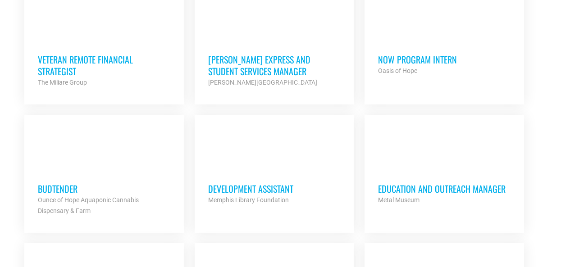
scroll to position [856, 0]
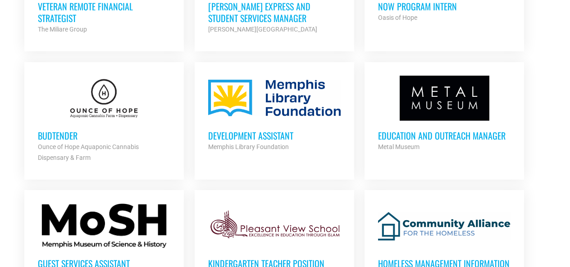
click at [231, 137] on h3 "Development Assistant" at bounding box center [274, 136] width 132 height 12
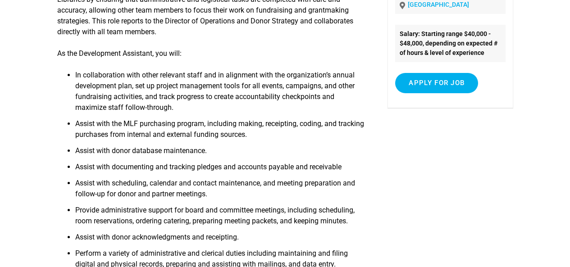
scroll to position [180, 0]
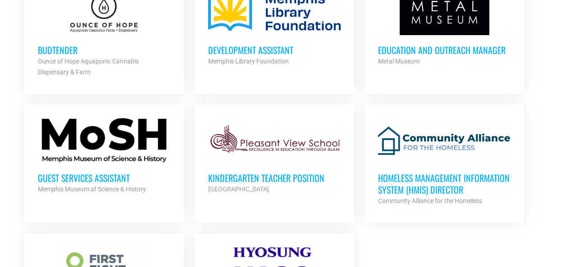
scroll to position [947, 0]
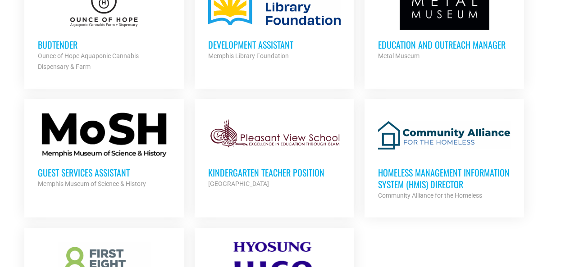
click at [121, 135] on div at bounding box center [104, 135] width 132 height 45
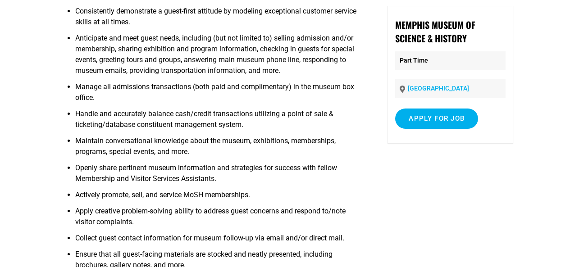
scroll to position [90, 0]
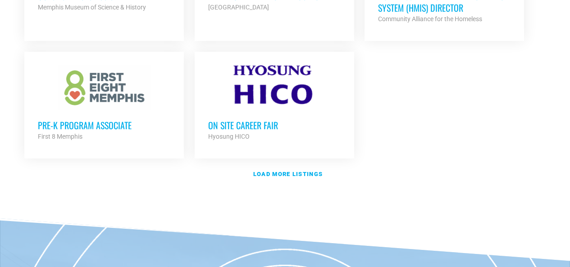
scroll to position [1128, 0]
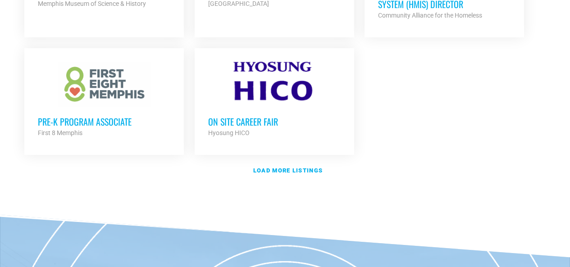
click at [266, 80] on div at bounding box center [274, 84] width 132 height 45
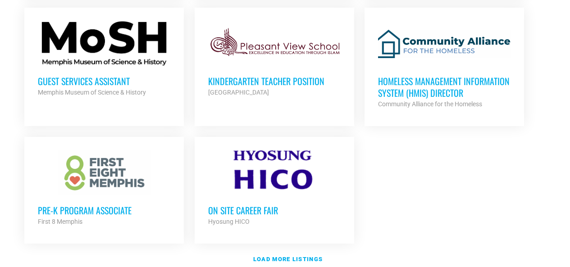
scroll to position [1037, 0]
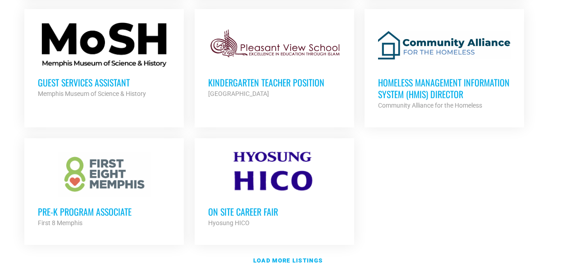
click at [114, 169] on div at bounding box center [104, 174] width 132 height 45
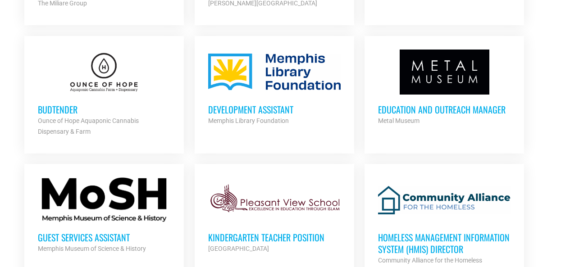
scroll to position [857, 0]
